Goal: Information Seeking & Learning: Check status

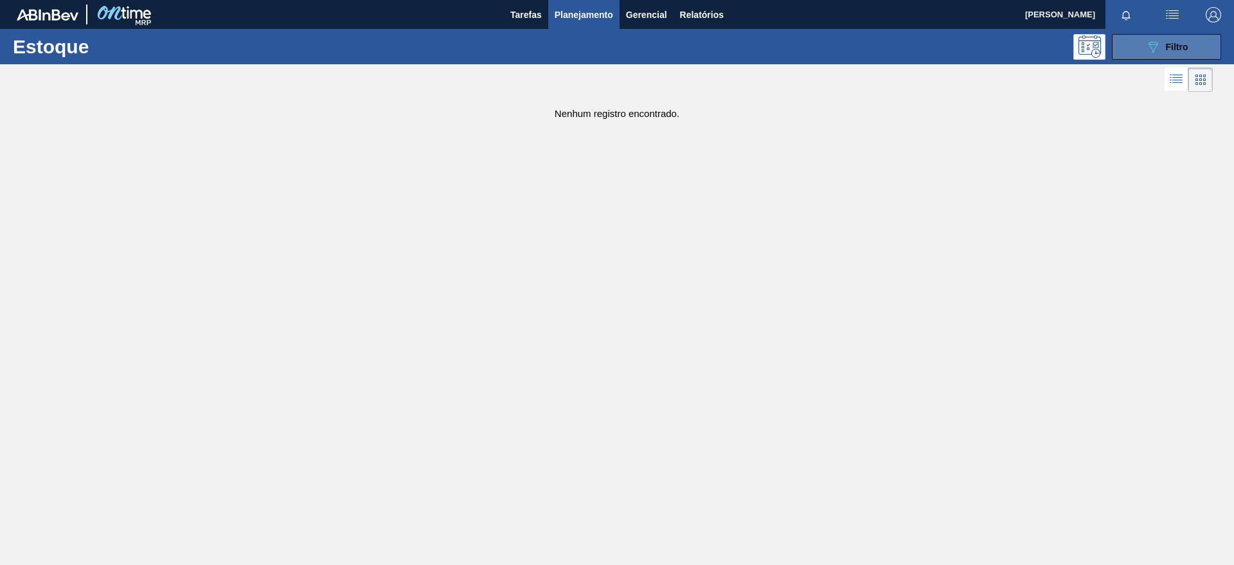
click at [1171, 42] on span "Filtro" at bounding box center [1176, 47] width 22 height 10
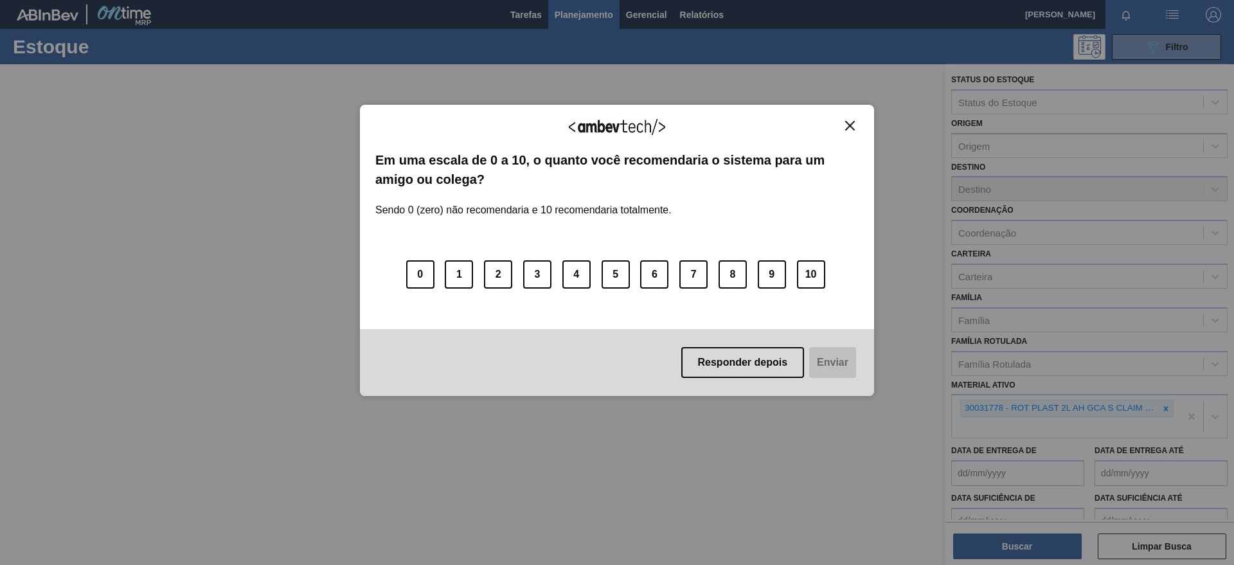
click at [851, 130] on div "Agradecemos seu feedback!" at bounding box center [616, 135] width 483 height 30
click at [851, 122] on img "Close" at bounding box center [850, 126] width 10 height 10
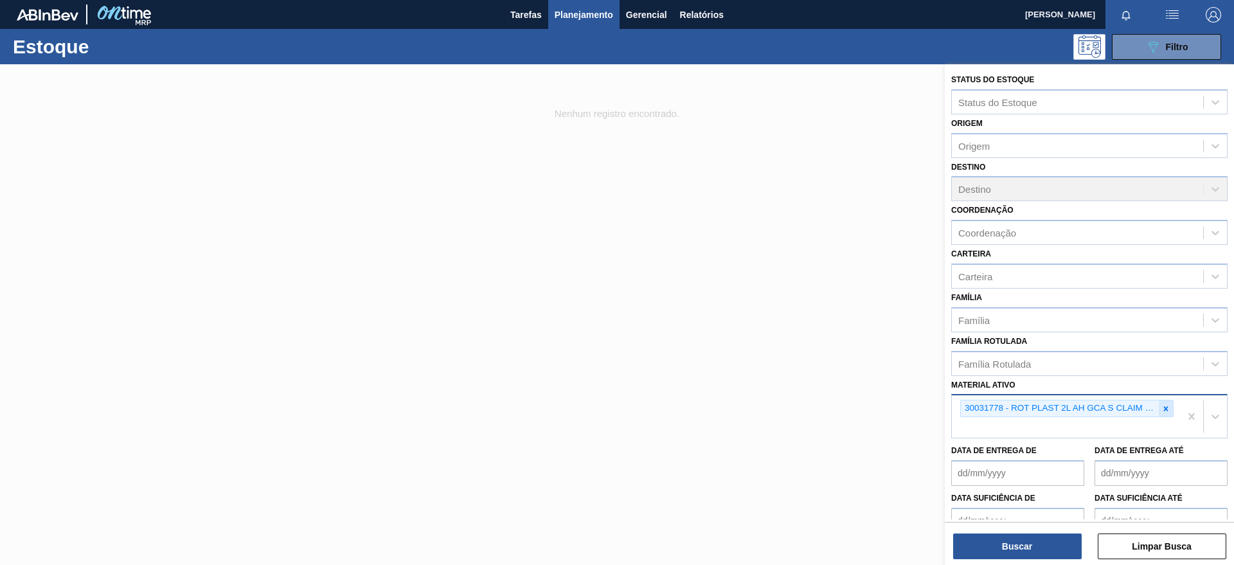
click at [1165, 412] on icon at bounding box center [1165, 408] width 9 height 9
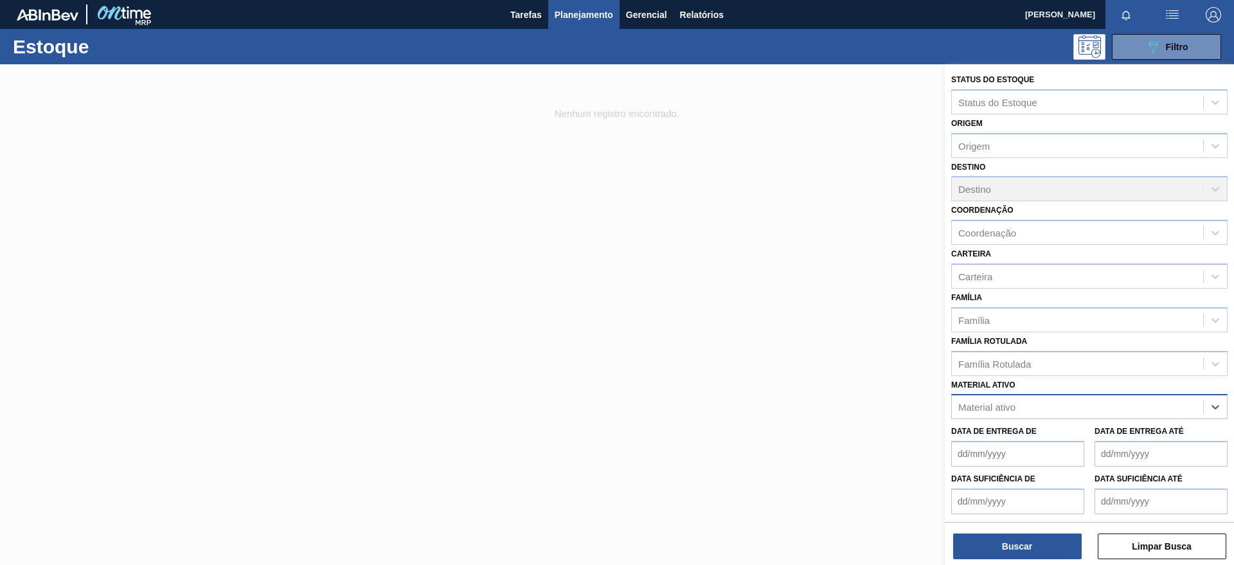
paste ativo "30009782"
type ativo "30009782"
click at [1006, 434] on div "30009782 - Kit Pepsi H2OH Limoneto" at bounding box center [1089, 439] width 276 height 24
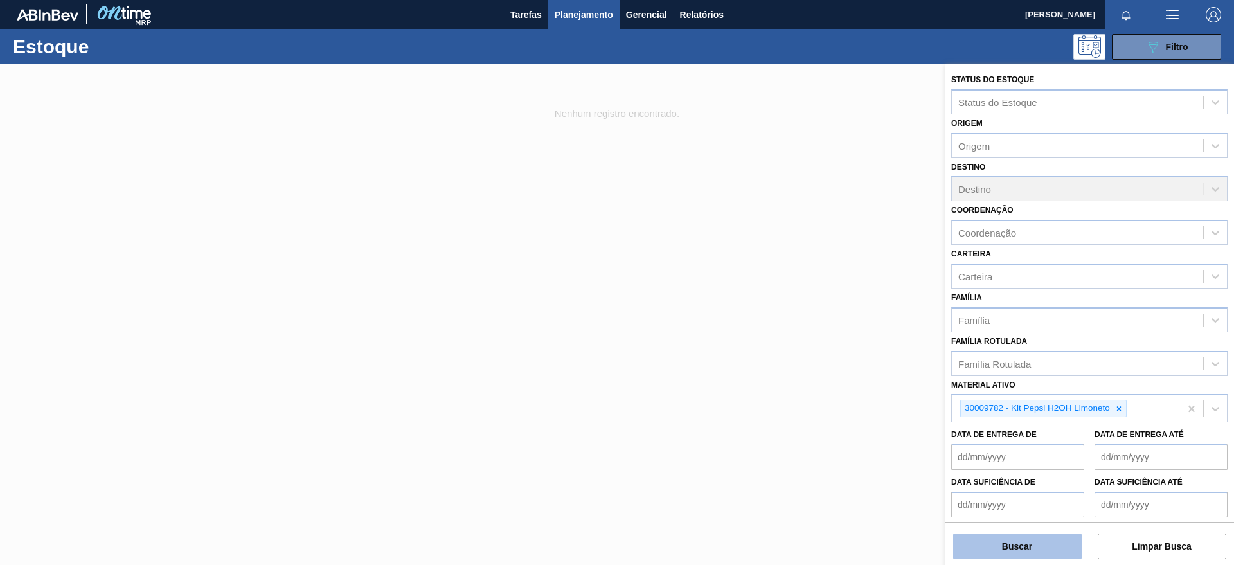
click at [1005, 556] on button "Buscar" at bounding box center [1017, 546] width 128 height 26
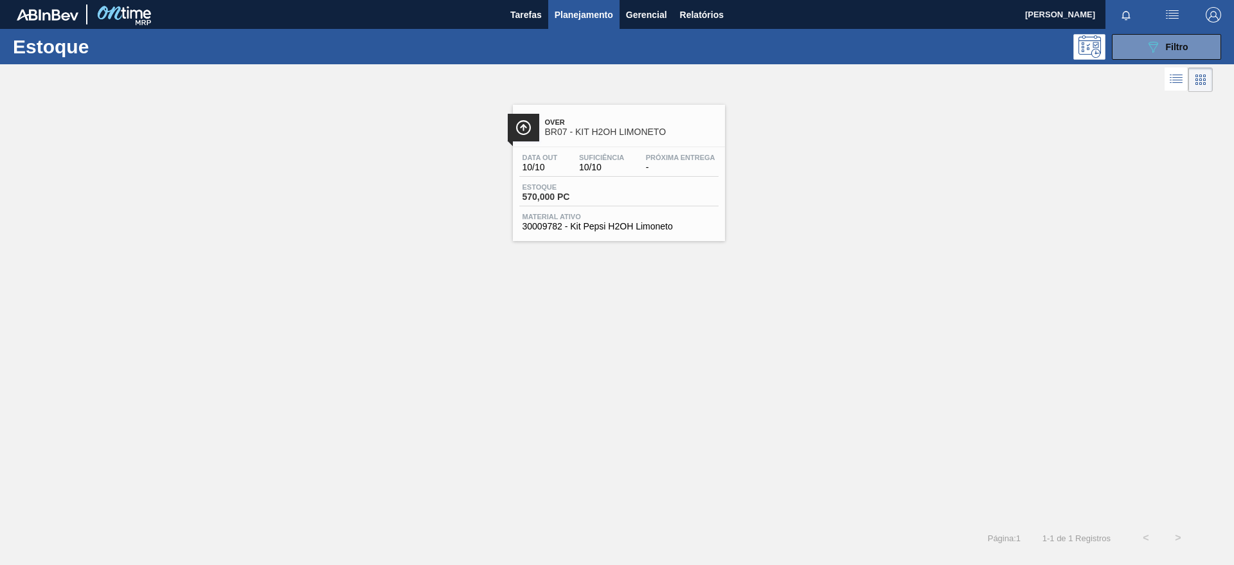
click at [569, 232] on div "Data [DATE] Suficiência 10/10 Próxima Entrega - Estoque 570,000 PC Material ati…" at bounding box center [619, 190] width 212 height 87
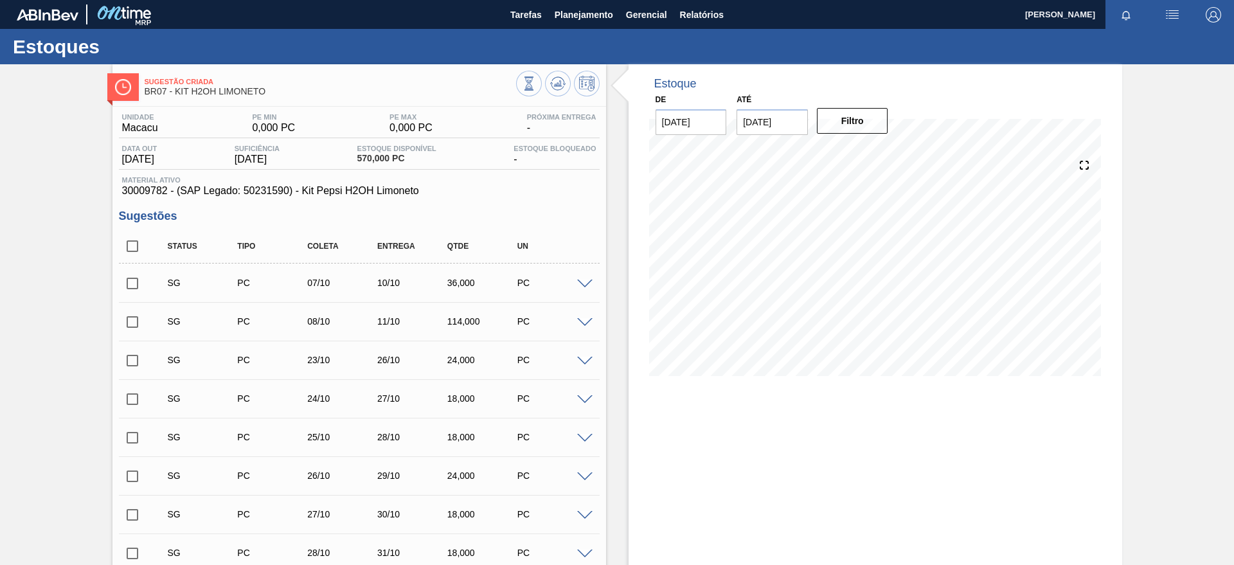
click at [1191, 132] on div "Sugestão Criada BR07 - KIT H2OH LIMONETO Unidade Macacu PE MIN 0,000 PC PE MAX …" at bounding box center [617, 532] width 1234 height 937
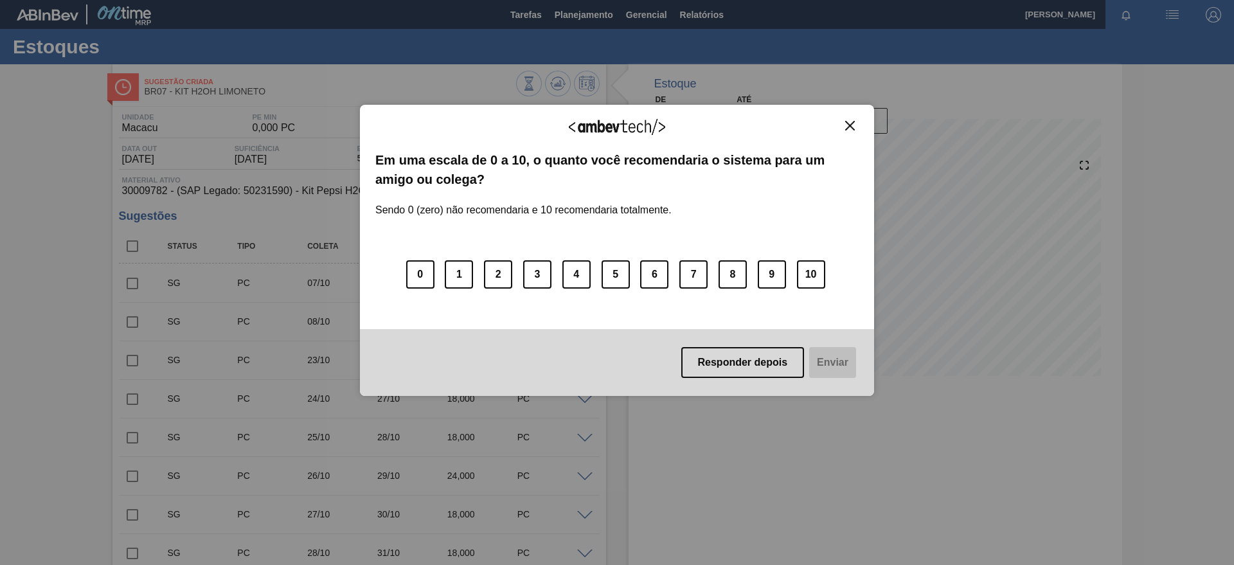
click at [851, 129] on img "Close" at bounding box center [850, 126] width 10 height 10
